Goal: Find specific page/section: Find specific page/section

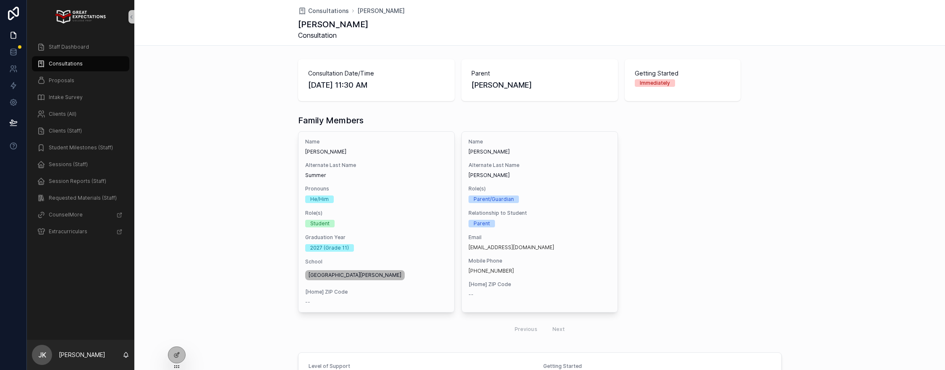
scroll to position [37, 0]
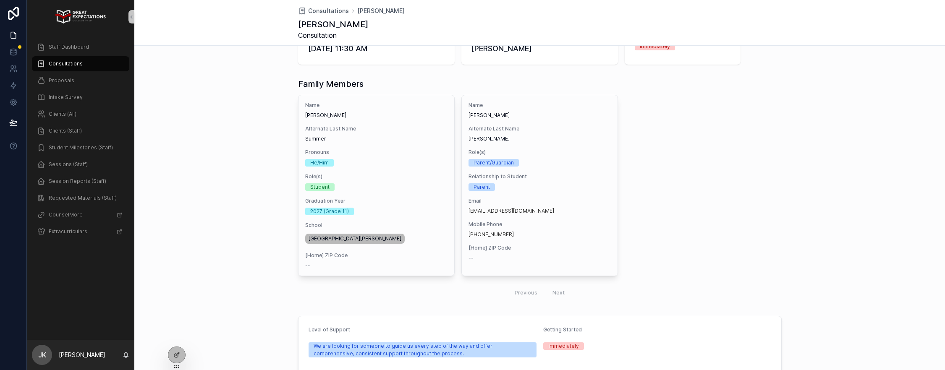
click at [50, 72] on div "Staff Dashboard Consultations Proposals Intake Survey Clients (All) Clients (St…" at bounding box center [80, 139] width 107 height 201
click at [50, 81] on span "Proposals" at bounding box center [62, 80] width 26 height 7
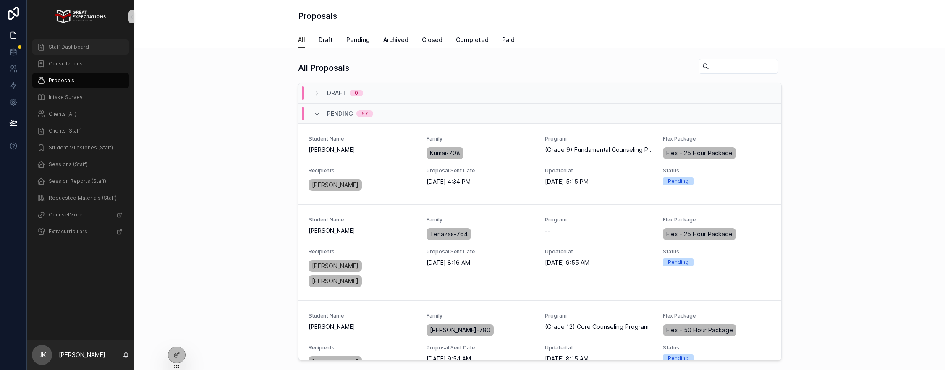
click at [68, 47] on span "Staff Dashboard" at bounding box center [69, 47] width 40 height 7
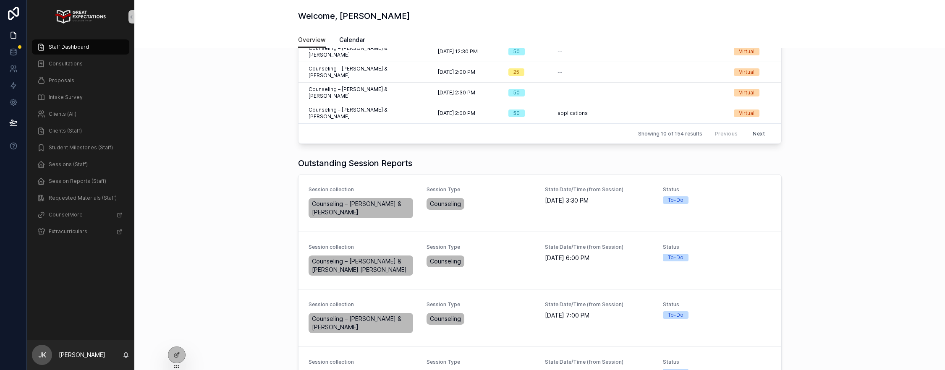
scroll to position [30, 0]
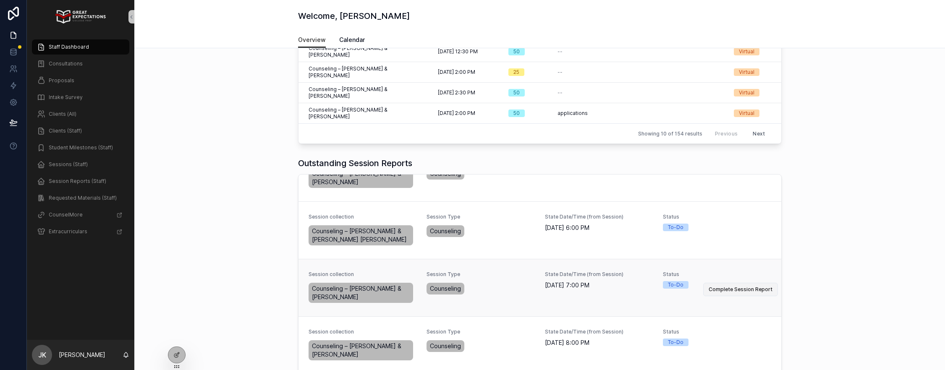
click at [727, 286] on span "Complete Session Report" at bounding box center [741, 289] width 64 height 7
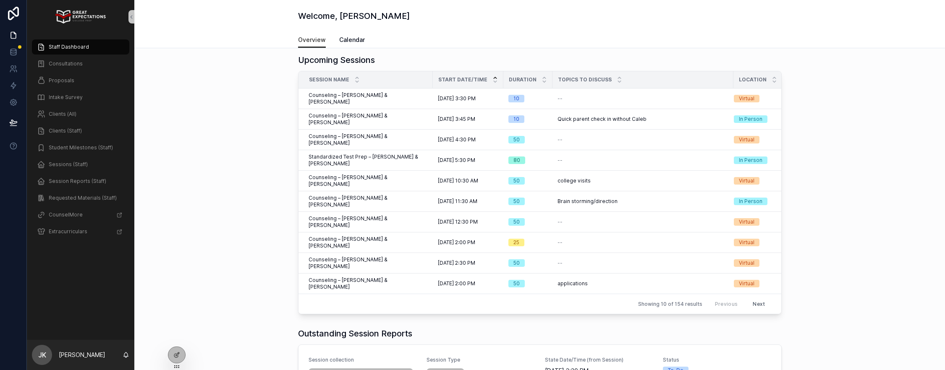
scroll to position [30, 0]
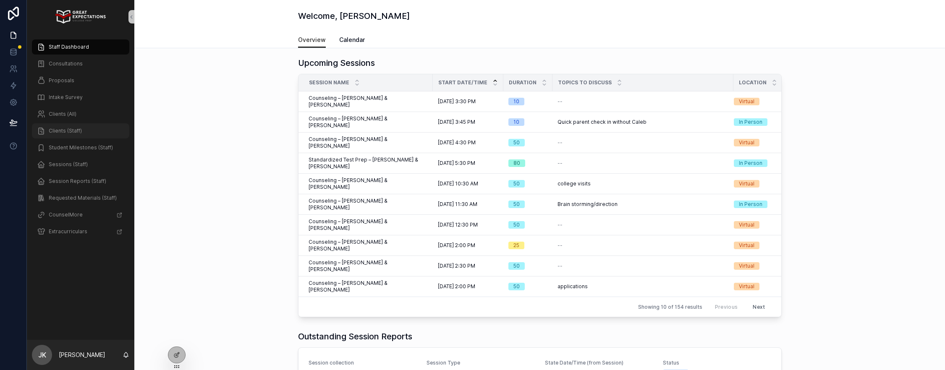
click at [65, 132] on span "Clients (Staff)" at bounding box center [65, 131] width 33 height 7
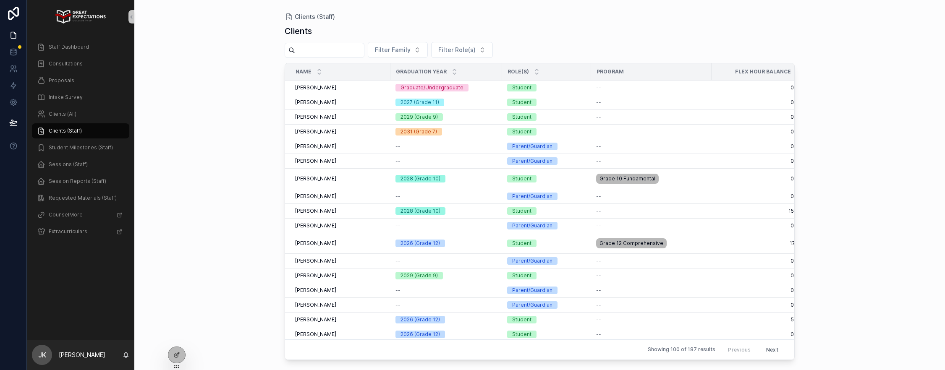
click at [347, 52] on input "scrollable content" at bounding box center [329, 50] width 69 height 12
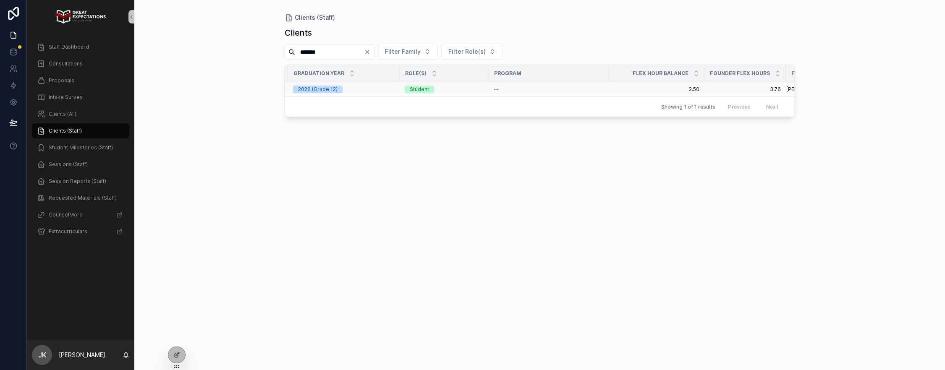
scroll to position [0, 155]
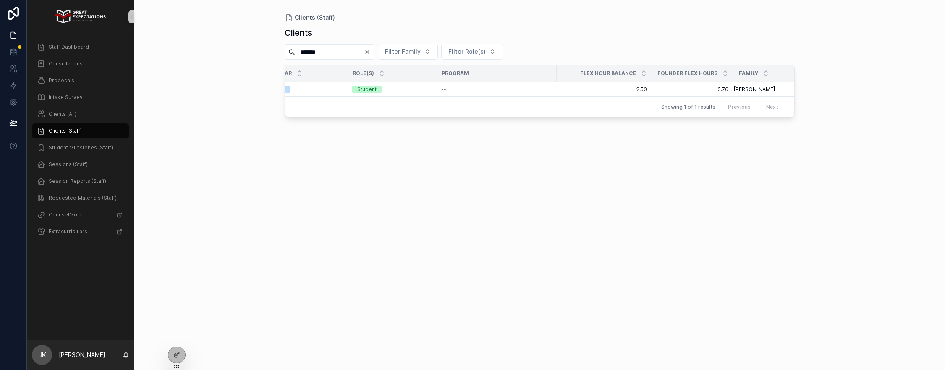
type input "*******"
click at [65, 46] on span "Staff Dashboard" at bounding box center [69, 47] width 40 height 7
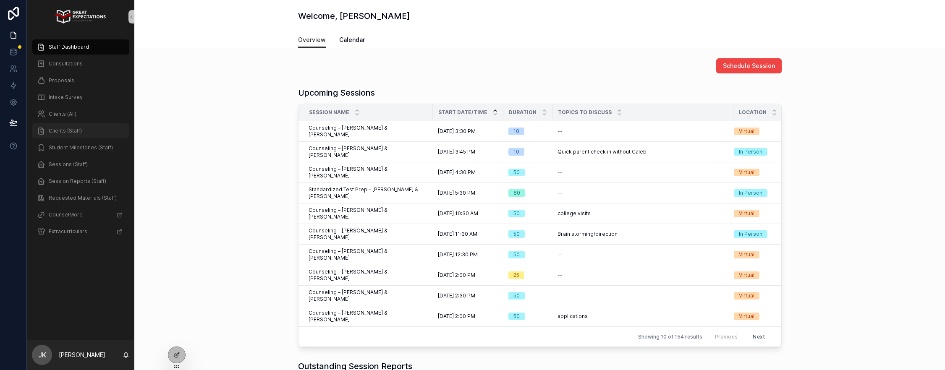
click at [64, 134] on span "Clients (Staff)" at bounding box center [65, 131] width 33 height 7
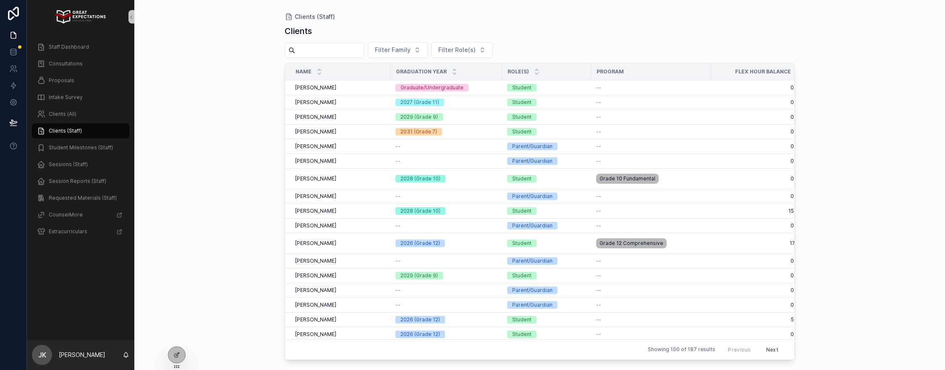
click at [311, 47] on input "scrollable content" at bounding box center [329, 50] width 69 height 12
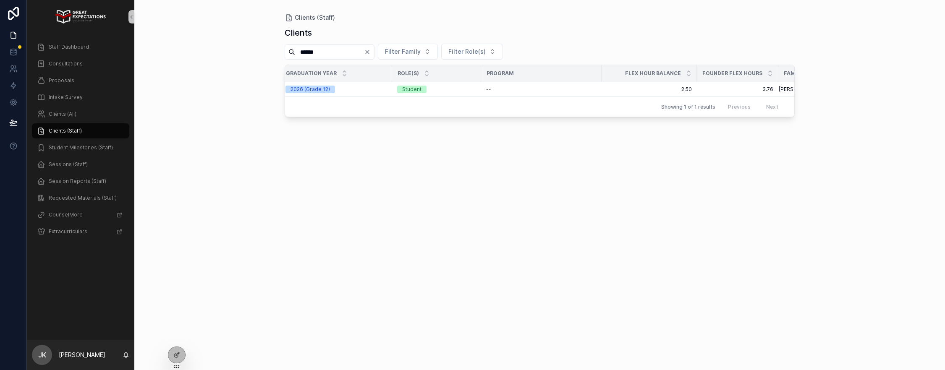
scroll to position [0, 108]
type input "******"
